Goal: Task Accomplishment & Management: Use online tool/utility

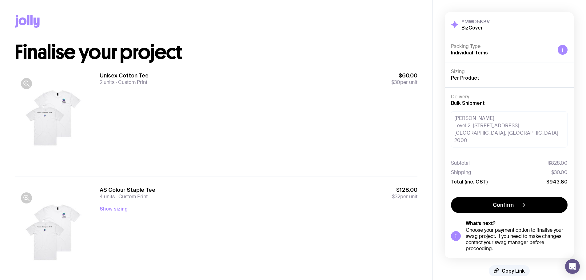
click at [49, 111] on div at bounding box center [54, 119] width 79 height 94
click at [27, 83] on icon "button" at bounding box center [26, 83] width 7 height 7
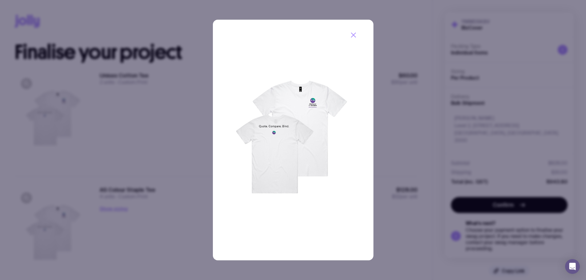
click at [302, 123] on img at bounding box center [293, 140] width 160 height 241
click at [99, 107] on div at bounding box center [293, 140] width 586 height 280
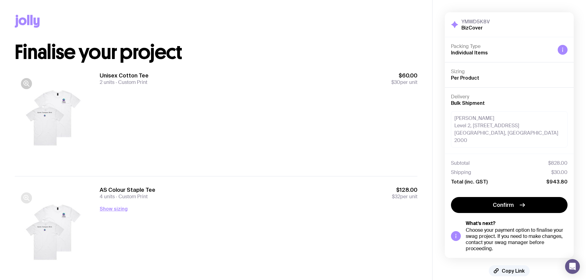
click at [26, 194] on icon "button" at bounding box center [26, 197] width 7 height 7
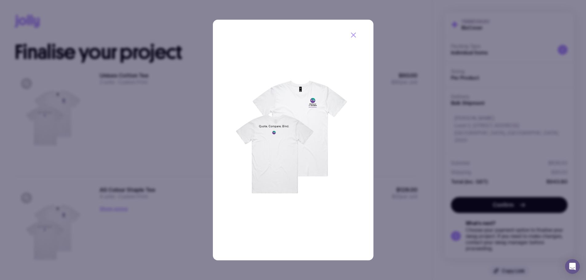
click at [126, 171] on div at bounding box center [293, 140] width 586 height 280
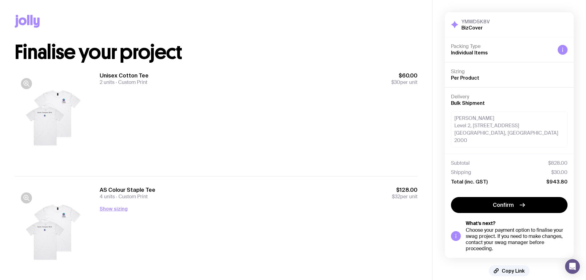
scroll to position [245, 0]
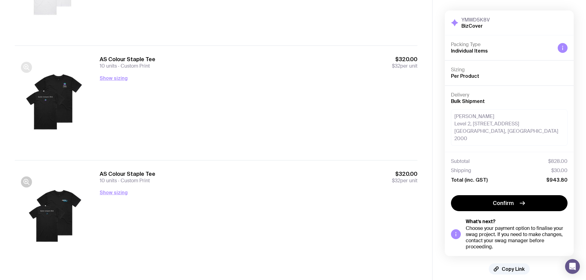
click at [26, 69] on icon "button" at bounding box center [26, 67] width 7 height 7
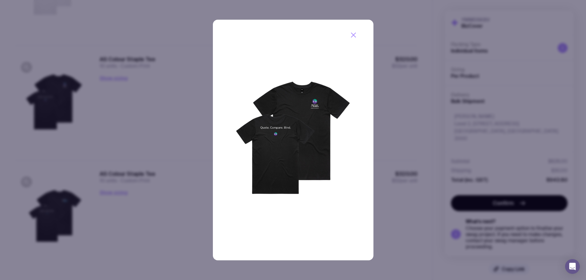
click at [131, 118] on div at bounding box center [293, 140] width 586 height 280
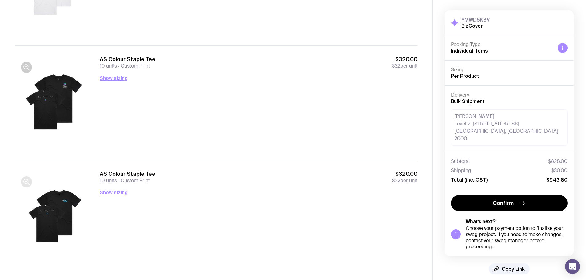
click at [26, 181] on icon "button" at bounding box center [26, 181] width 2 height 0
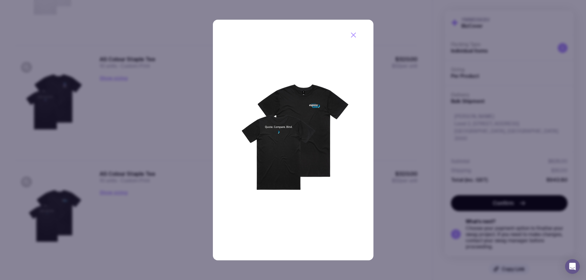
click at [94, 149] on div at bounding box center [293, 140] width 586 height 280
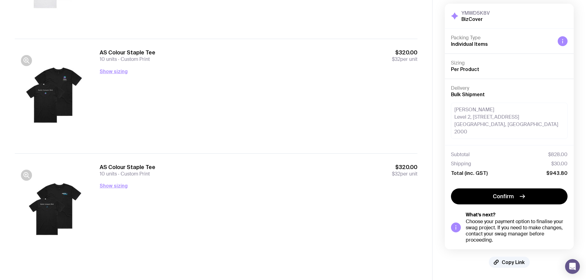
scroll to position [0, 0]
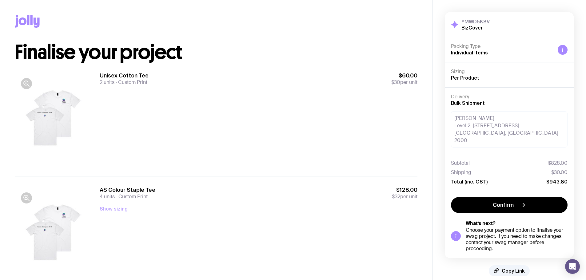
click at [115, 212] on button "Show sizing" at bounding box center [114, 208] width 28 height 7
drag, startPoint x: 55, startPoint y: 106, endPoint x: 74, endPoint y: 96, distance: 21.6
click at [55, 106] on div at bounding box center [54, 119] width 79 height 94
drag, startPoint x: 141, startPoint y: 83, endPoint x: 140, endPoint y: 97, distance: 14.5
click at [141, 82] on span "Custom Print" at bounding box center [130, 82] width 33 height 6
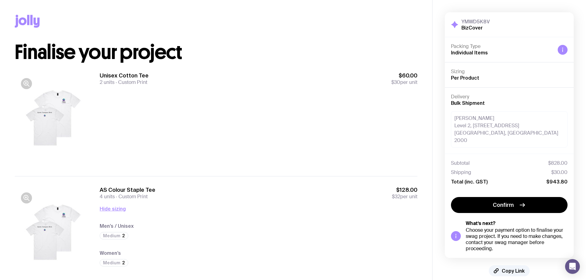
scroll to position [245, 0]
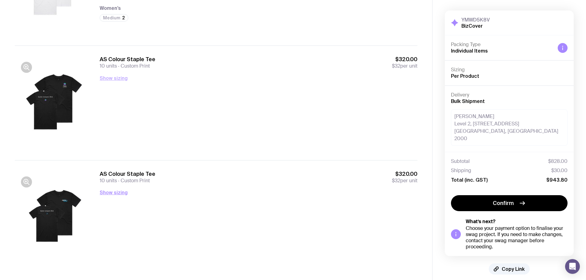
click at [124, 81] on button "Show sizing" at bounding box center [114, 77] width 28 height 7
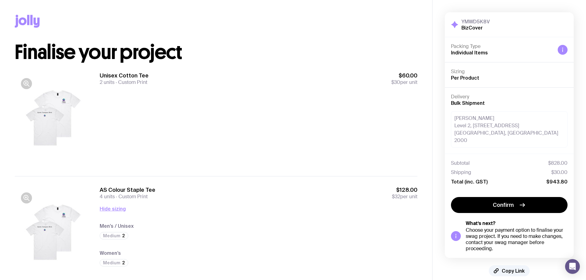
click at [65, 108] on div at bounding box center [54, 119] width 79 height 94
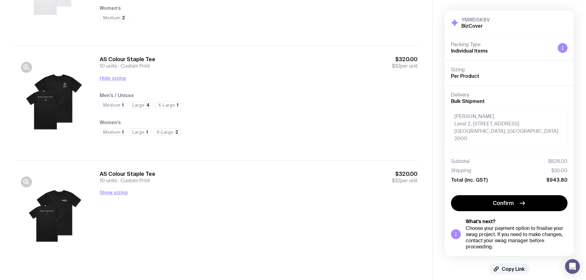
scroll to position [252, 0]
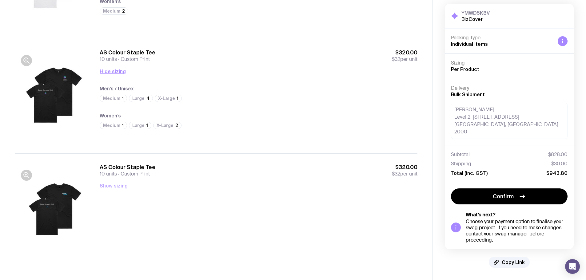
click at [107, 187] on button "Show sizing" at bounding box center [114, 185] width 28 height 7
